Goal: Transaction & Acquisition: Purchase product/service

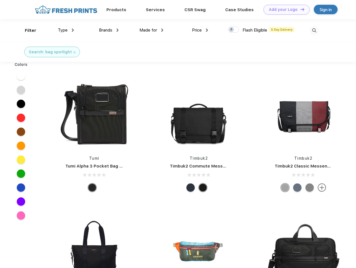
scroll to position [0, 0]
click at [284, 9] on link "Add your Logo Design Tool" at bounding box center [286, 10] width 46 height 10
click at [0, 0] on div "Design Tool" at bounding box center [0, 0] width 0 height 0
click at [299, 9] on link "Add your Logo Design Tool" at bounding box center [286, 10] width 46 height 10
click at [27, 30] on div "Filter" at bounding box center [30, 30] width 11 height 6
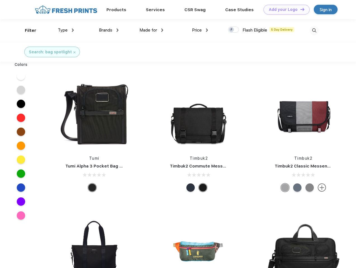
click at [66, 30] on span "Type" at bounding box center [63, 30] width 10 height 5
click at [109, 30] on span "Brands" at bounding box center [105, 30] width 13 height 5
click at [151, 30] on span "Made for" at bounding box center [148, 30] width 18 height 5
click at [200, 30] on span "Price" at bounding box center [197, 30] width 10 height 5
click at [233, 30] on div at bounding box center [233, 30] width 11 height 6
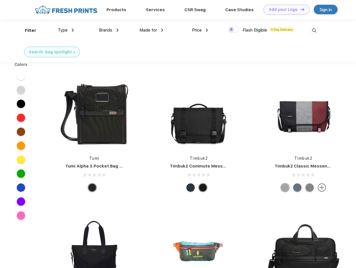
click at [231, 30] on input "checkbox" at bounding box center [230, 28] width 4 height 4
click at [314, 30] on img at bounding box center [313, 30] width 9 height 9
